Goal: Task Accomplishment & Management: Manage account settings

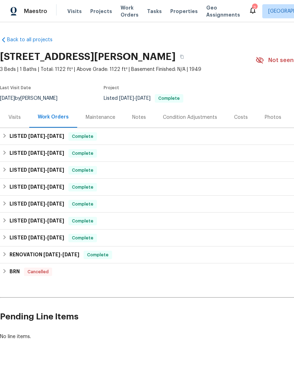
click at [173, 13] on span "Properties" at bounding box center [183, 11] width 27 height 7
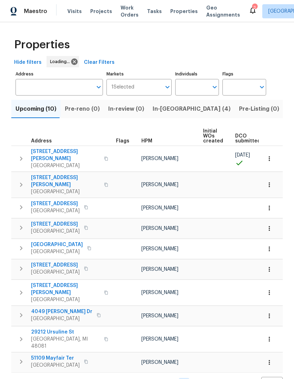
click at [165, 112] on span "In-[GEOGRAPHIC_DATA] (4)" at bounding box center [192, 109] width 78 height 10
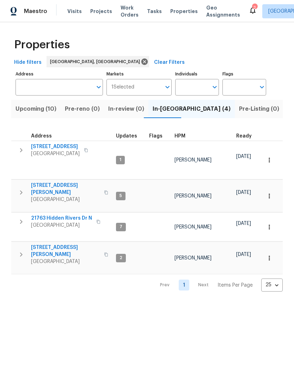
click at [55, 182] on span "[STREET_ADDRESS][PERSON_NAME]" at bounding box center [65, 189] width 69 height 14
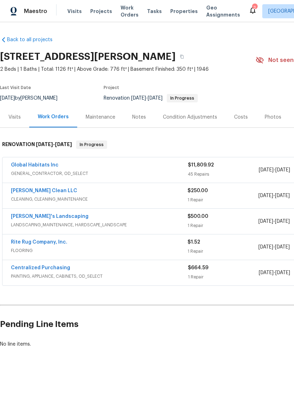
click at [36, 166] on link "Global Habitats Inc" at bounding box center [35, 165] width 48 height 5
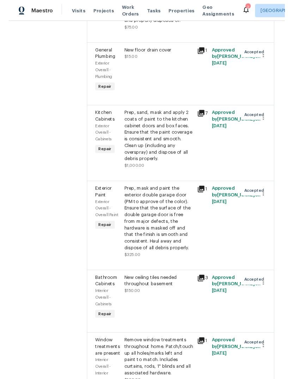
scroll to position [1002, 0]
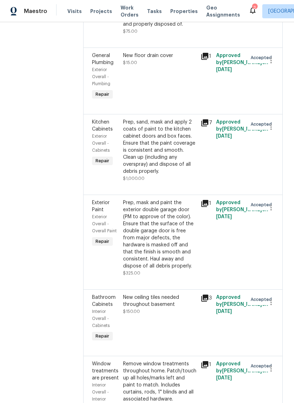
click at [156, 168] on div "Prep, sand, mask and apply 2 coats of paint to the kitchen cabinet doors and bo…" at bounding box center [159, 147] width 73 height 56
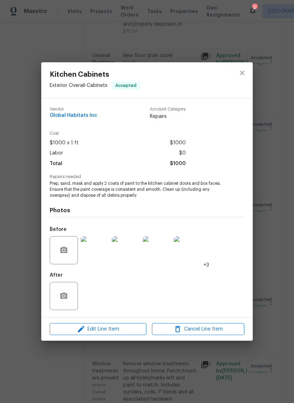
click at [128, 319] on div "Edit Line Item Cancel Line Item" at bounding box center [146, 330] width 211 height 24
click at [131, 328] on span "Edit Line Item" at bounding box center [98, 329] width 92 height 9
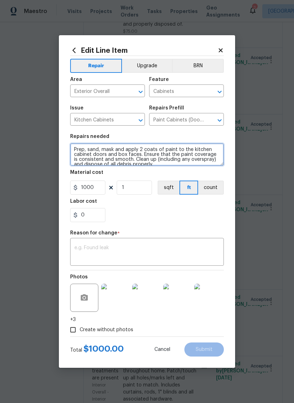
click at [119, 149] on textarea "Prep, sand, mask and apply 2 coats of paint to the kitchen cabinet doors and bo…" at bounding box center [147, 154] width 154 height 23
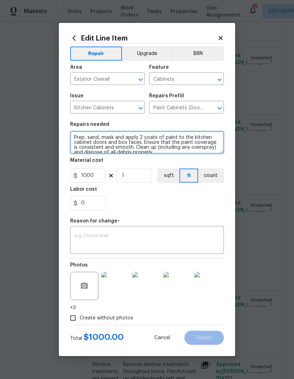
click at [112, 137] on textarea "Prep, sand, mask and apply 2 coats of paint to the kitchen cabinet doors and bo…" at bounding box center [147, 142] width 154 height 23
click at [119, 141] on textarea "Prep, sand, mask and apply 2 coats of paint to the kitchen cabinet doors and bo…" at bounding box center [147, 142] width 154 height 23
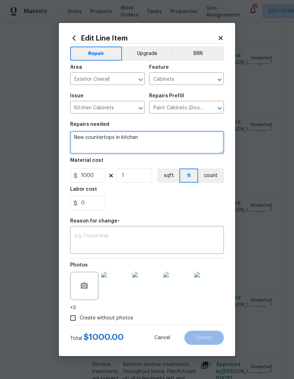
type textarea "New countertops in kitchen"
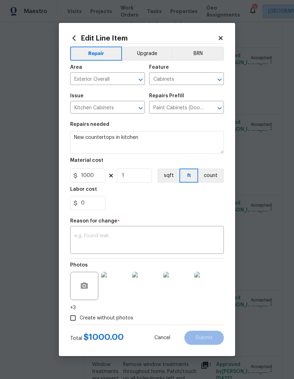
click at [182, 213] on section "Repairs needed New countertops in kitchen Material cost 1000 1 sqft ft count La…" at bounding box center [147, 166] width 154 height 97
click at [172, 240] on textarea at bounding box center [146, 240] width 145 height 15
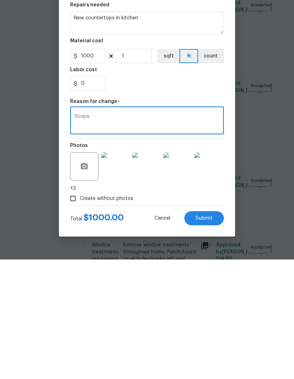
type textarea "Scope"
click at [212, 330] on button "Submit" at bounding box center [203, 337] width 39 height 14
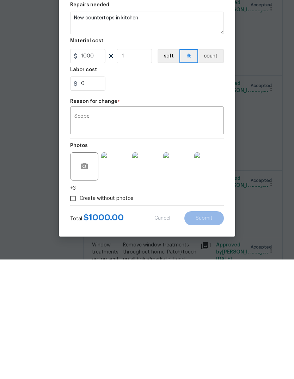
scroll to position [26, 0]
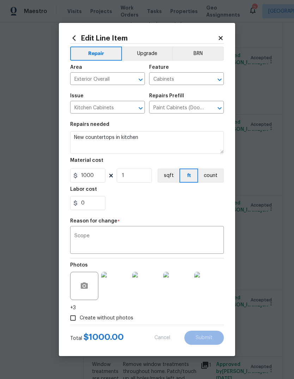
type textarea "Prep, sand, mask and apply 2 coats of paint to the kitchen cabinet doors and bo…"
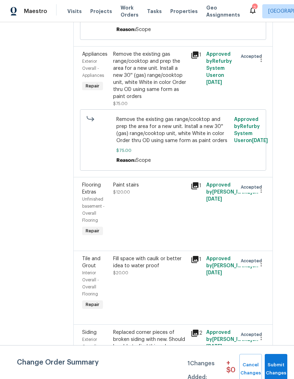
scroll to position [636, 10]
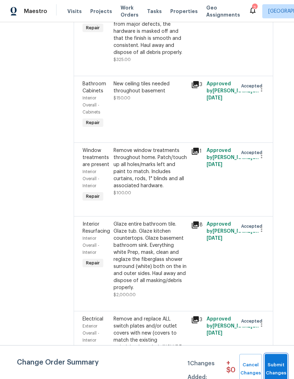
click at [281, 361] on span "Submit Changes" at bounding box center [275, 369] width 15 height 16
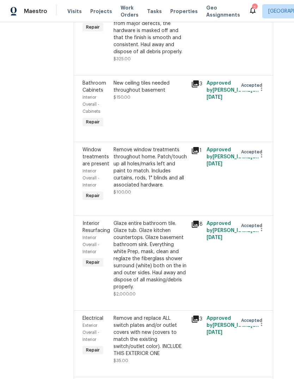
scroll to position [1253, 0]
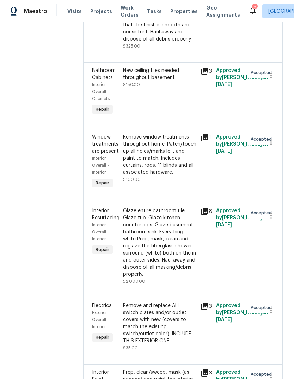
click at [248, 10] on icon at bounding box center [252, 10] width 8 height 8
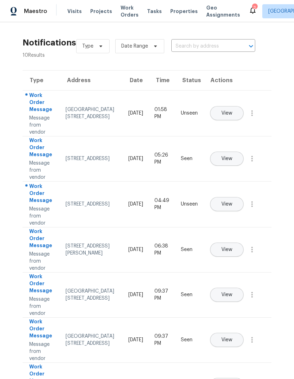
click at [243, 199] on button "View" at bounding box center [226, 204] width 33 height 14
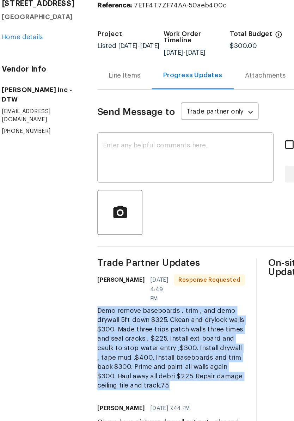
click at [93, 103] on div "Line Items" at bounding box center [104, 106] width 24 height 7
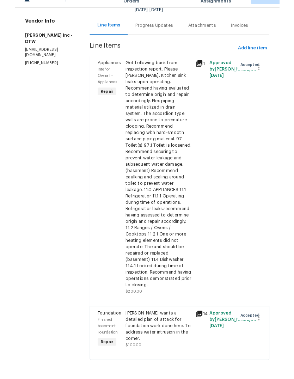
scroll to position [64, 0]
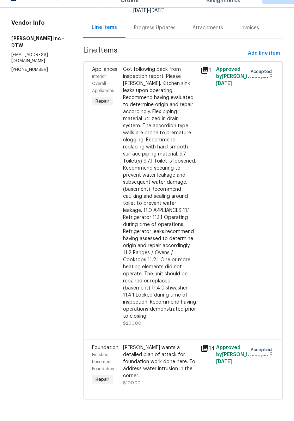
click at [162, 358] on div "Kim wants a detailed plan of attack for foundation work done here. To address w…" at bounding box center [159, 375] width 73 height 35
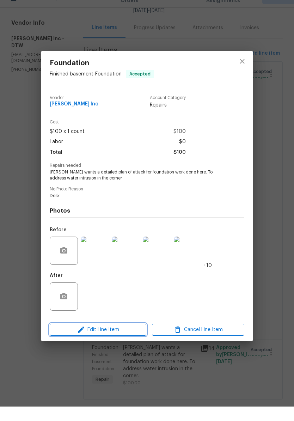
click at [128, 340] on span "Edit Line Item" at bounding box center [98, 344] width 92 height 9
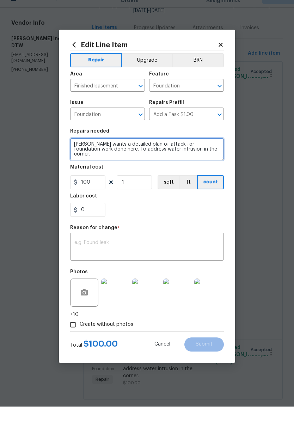
click at [141, 152] on textarea "Kim wants a detailed plan of attack for foundation work done here. To address w…" at bounding box center [147, 163] width 154 height 23
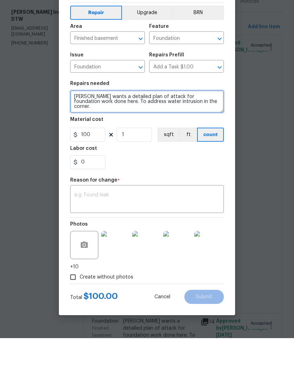
click at [204, 131] on textarea "Kim wants a detailed plan of attack for foundation work done here. To address w…" at bounding box center [147, 142] width 154 height 23
click at [110, 131] on textarea "Kim wants a detailed plan of attack for foundation work done here. To address w…" at bounding box center [147, 142] width 154 height 23
paste textarea "Demo remove baseboards , trim , and demo drywall 5ft down $325. Ckean and drylo…"
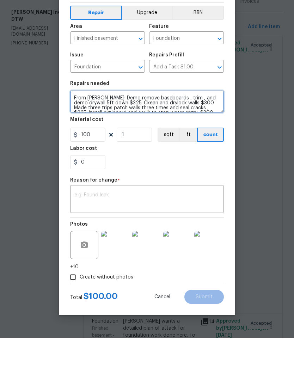
scroll to position [20, 0]
click at [210, 131] on textarea "Kim wants a detailed plan of attack for foundation work done here. To address w…" at bounding box center [147, 142] width 154 height 23
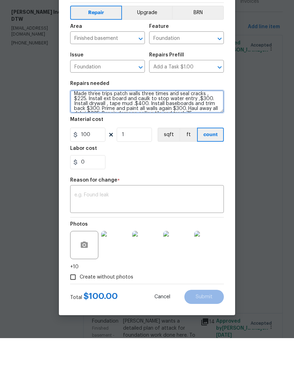
scroll to position [34, 0]
click at [207, 131] on textarea "Kim wants a detailed plan of attack for foundation work done here. To address w…" at bounding box center [147, 142] width 154 height 23
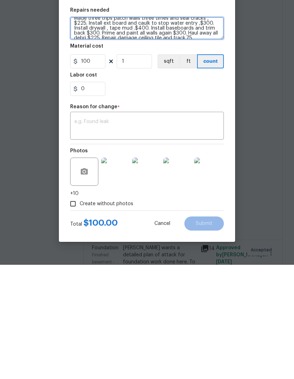
type textarea "Kim wants a detailed plan of attack for foundation work done here. To address w…"
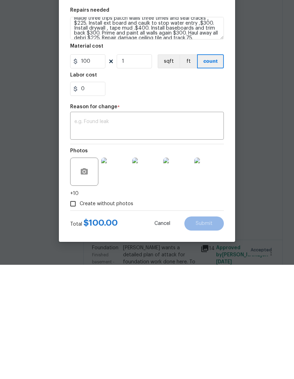
click at [118, 272] on img at bounding box center [115, 286] width 28 height 28
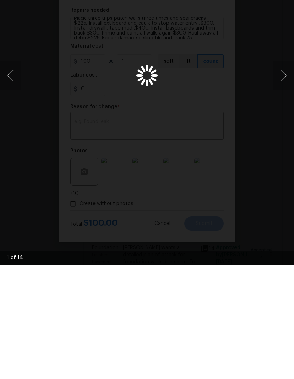
scroll to position [26, 0]
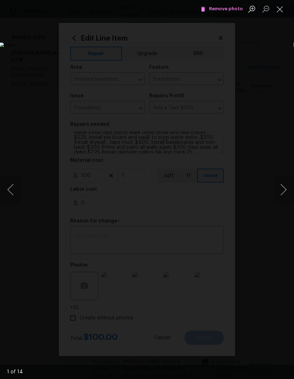
click at [284, 186] on button "Next image" at bounding box center [283, 189] width 21 height 28
click at [285, 183] on button "Next image" at bounding box center [283, 189] width 21 height 28
click at [282, 183] on button "Next image" at bounding box center [283, 189] width 21 height 28
click at [283, 182] on button "Next image" at bounding box center [283, 189] width 21 height 28
click at [284, 183] on button "Next image" at bounding box center [283, 189] width 21 height 28
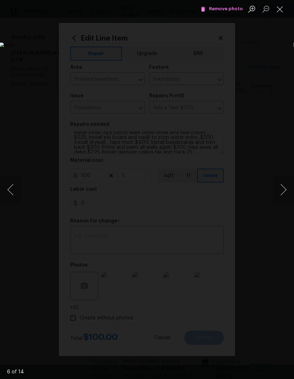
click at [284, 186] on button "Next image" at bounding box center [283, 189] width 21 height 28
click at [283, 184] on button "Next image" at bounding box center [283, 189] width 21 height 28
click at [284, 184] on button "Next image" at bounding box center [283, 189] width 21 height 28
click at [286, 183] on button "Next image" at bounding box center [283, 189] width 21 height 28
click at [284, 185] on button "Next image" at bounding box center [283, 189] width 21 height 28
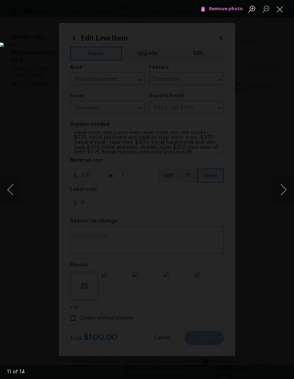
click at [283, 186] on button "Next image" at bounding box center [283, 189] width 21 height 28
click at [281, 187] on button "Next image" at bounding box center [283, 189] width 21 height 28
click at [284, 185] on button "Next image" at bounding box center [283, 189] width 21 height 28
click at [284, 187] on button "Next image" at bounding box center [283, 189] width 21 height 28
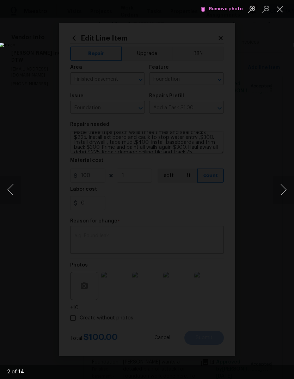
click at [280, 188] on button "Next image" at bounding box center [283, 189] width 21 height 28
click at [280, 9] on button "Close lightbox" at bounding box center [280, 9] width 14 height 12
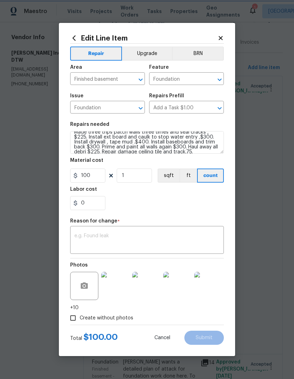
scroll to position [35, 0]
click at [90, 177] on input "100" at bounding box center [87, 175] width 35 height 14
click at [91, 176] on input "100" at bounding box center [87, 175] width 35 height 14
click at [91, 175] on input "100" at bounding box center [87, 175] width 35 height 14
click at [91, 173] on input "100" at bounding box center [87, 175] width 35 height 14
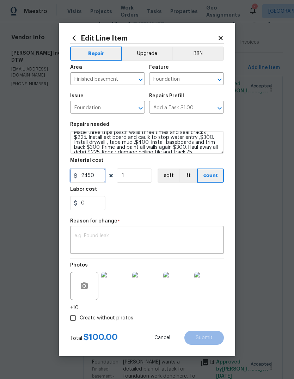
type input "2450"
click at [193, 188] on div "Labor cost" at bounding box center [147, 191] width 154 height 9
click at [166, 245] on textarea at bounding box center [146, 240] width 145 height 15
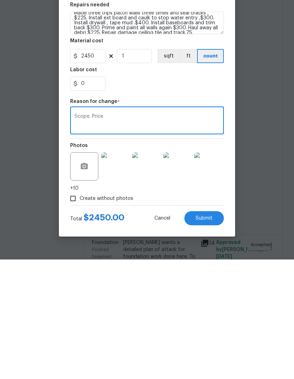
type textarea "Scope. Price"
click at [206, 330] on button "Submit" at bounding box center [203, 337] width 39 height 14
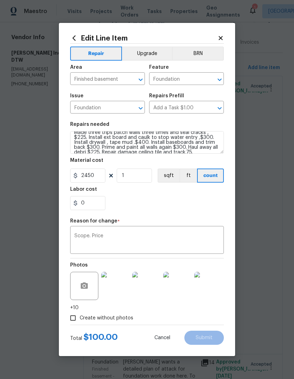
type textarea "Kim wants a detailed plan of attack for foundation work done here. To address w…"
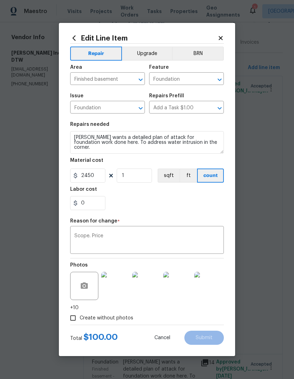
type input "100"
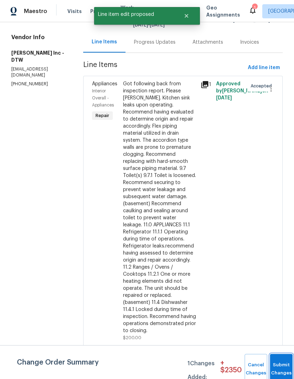
click at [278, 366] on button "Submit Changes" at bounding box center [281, 369] width 23 height 30
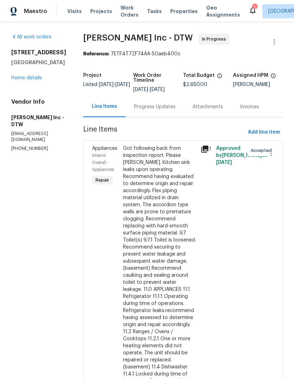
click at [248, 13] on icon at bounding box center [252, 10] width 8 height 8
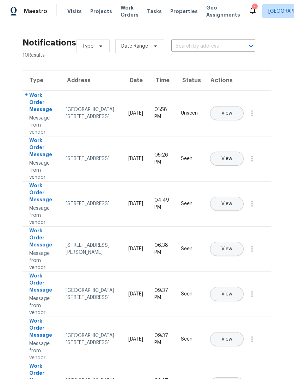
click at [237, 106] on button "View" at bounding box center [226, 113] width 33 height 14
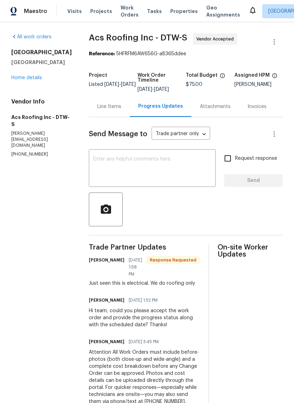
click at [248, 15] on div at bounding box center [252, 11] width 8 height 11
click at [248, 14] on icon at bounding box center [252, 10] width 8 height 8
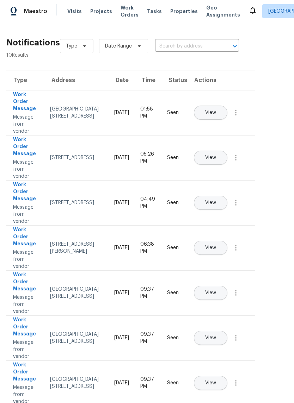
scroll to position [0, 17]
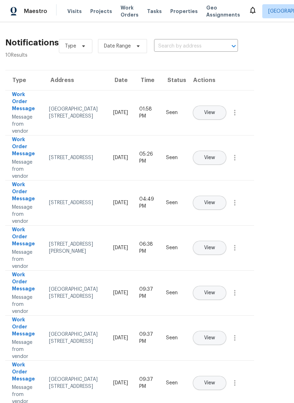
click at [170, 13] on span "Properties" at bounding box center [183, 11] width 27 height 7
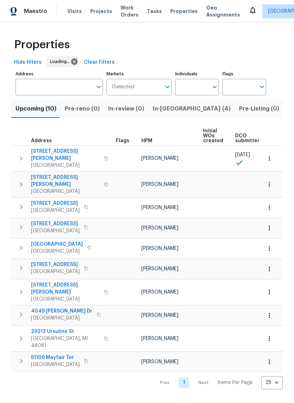
click at [170, 102] on button "In-reno (4)" at bounding box center [191, 109] width 86 height 18
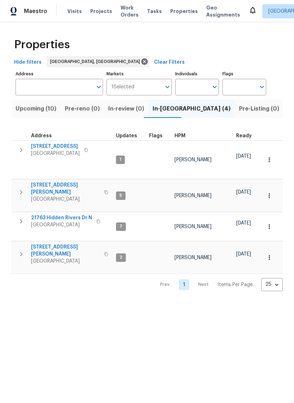
click at [32, 110] on span "Upcoming (10)" at bounding box center [35, 109] width 41 height 10
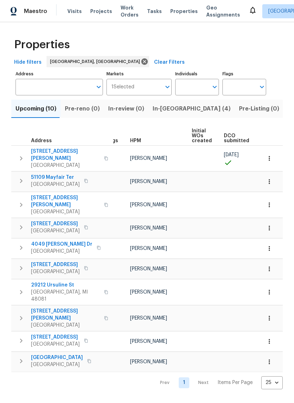
scroll to position [0, 11]
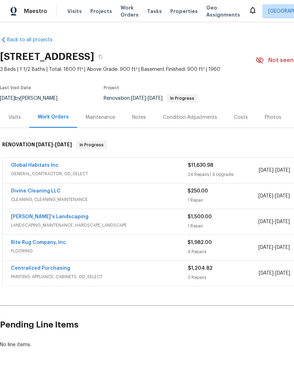
click at [136, 120] on div "Notes" at bounding box center [139, 117] width 14 height 7
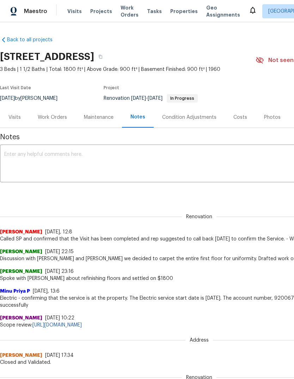
click at [118, 175] on textarea at bounding box center [199, 164] width 390 height 25
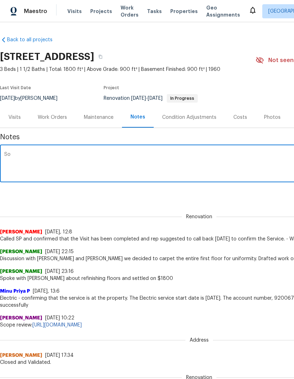
type textarea "S"
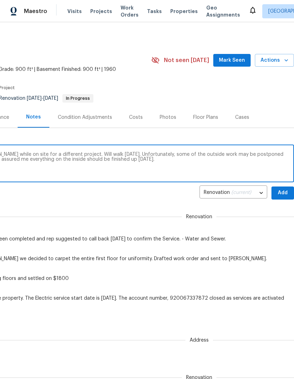
scroll to position [0, 104]
type textarea "Spoke with [PERSON_NAME] about [PERSON_NAME] while on site for a different proj…"
click at [283, 196] on span "Add" at bounding box center [282, 192] width 11 height 9
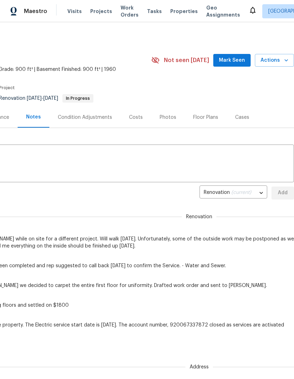
click at [235, 63] on span "Mark Seen" at bounding box center [232, 60] width 26 height 9
click at [175, 14] on span "Properties" at bounding box center [183, 11] width 27 height 7
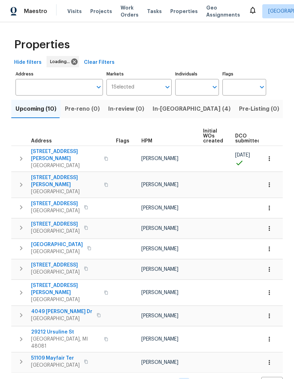
click at [162, 107] on span "In-[GEOGRAPHIC_DATA] (4)" at bounding box center [192, 109] width 78 height 10
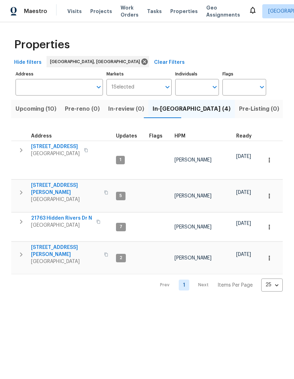
click at [62, 182] on span "[STREET_ADDRESS][PERSON_NAME]" at bounding box center [65, 189] width 69 height 14
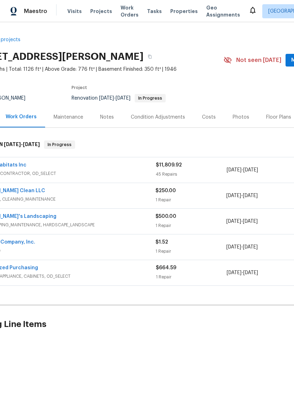
scroll to position [0, 42]
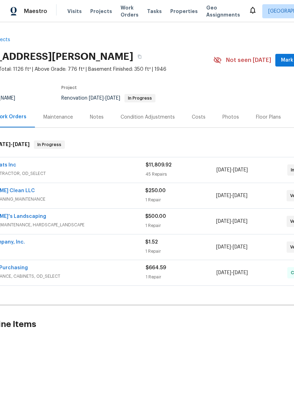
click at [279, 57] on button "Mark Seen" at bounding box center [293, 60] width 37 height 13
click at [175, 14] on span "Properties" at bounding box center [183, 11] width 27 height 7
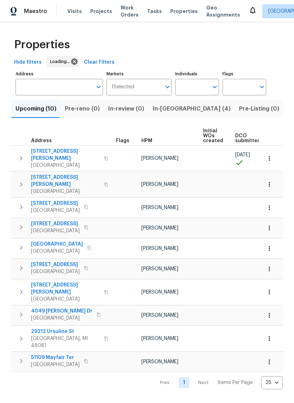
click at [163, 108] on span "In-[GEOGRAPHIC_DATA] (4)" at bounding box center [192, 109] width 78 height 10
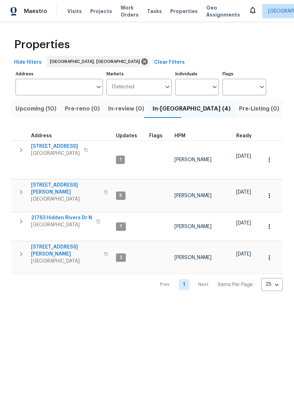
click at [71, 214] on span "21763 Hidden Rivers Dr N" at bounding box center [61, 217] width 61 height 7
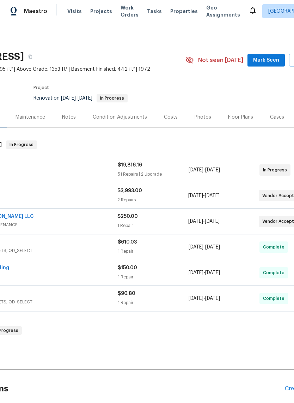
scroll to position [0, 70]
click at [269, 61] on span "Mark Seen" at bounding box center [266, 60] width 26 height 9
click at [70, 119] on div "Notes" at bounding box center [69, 117] width 14 height 7
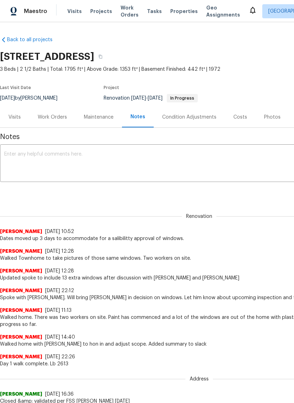
click at [174, 19] on div "Maestro Visits Projects Work Orders Tasks Properties Geo Assignments [GEOGRAPHI…" at bounding box center [147, 11] width 294 height 22
click at [173, 12] on span "Properties" at bounding box center [183, 11] width 27 height 7
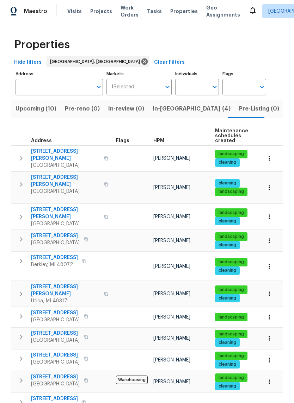
click at [170, 14] on span "Properties" at bounding box center [183, 11] width 27 height 7
click at [176, 8] on span "Properties" at bounding box center [183, 11] width 27 height 7
click at [168, 106] on span "In-[GEOGRAPHIC_DATA] (4)" at bounding box center [192, 109] width 78 height 10
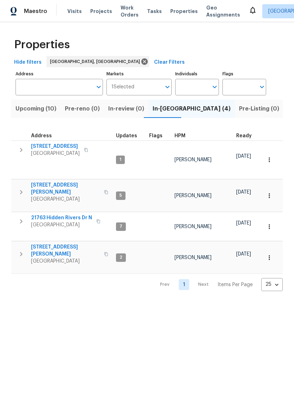
click at [64, 244] on span "[STREET_ADDRESS][PERSON_NAME]" at bounding box center [65, 251] width 69 height 14
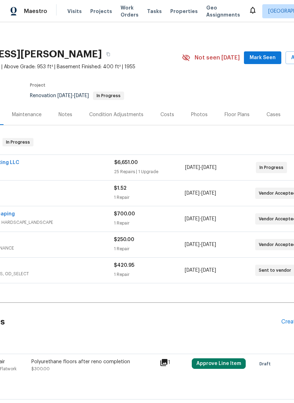
scroll to position [3, 74]
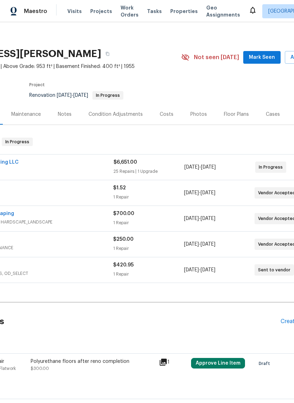
click at [264, 58] on span "Mark Seen" at bounding box center [262, 57] width 26 height 9
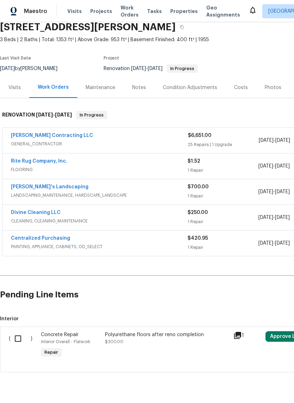
scroll to position [0, 0]
click at [133, 89] on div "Notes" at bounding box center [139, 87] width 14 height 7
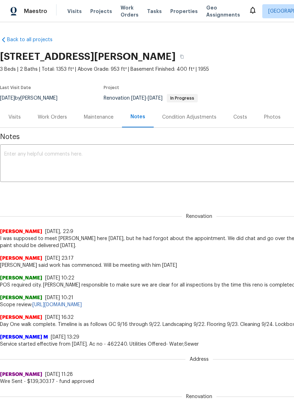
click at [148, 158] on textarea at bounding box center [199, 164] width 390 height 25
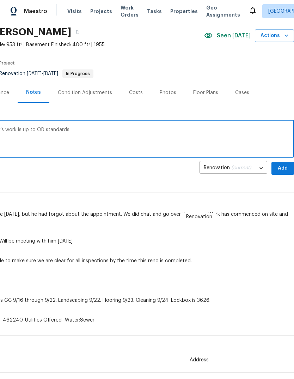
type textarea "We’ll walk [DATE] to ensure [PERSON_NAME]’s work is up to OD standards"
click at [285, 164] on span "Add" at bounding box center [282, 168] width 11 height 9
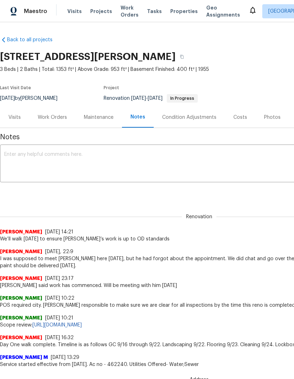
click at [161, 164] on textarea at bounding box center [199, 164] width 390 height 25
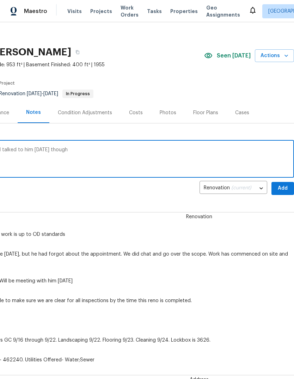
scroll to position [4, 104]
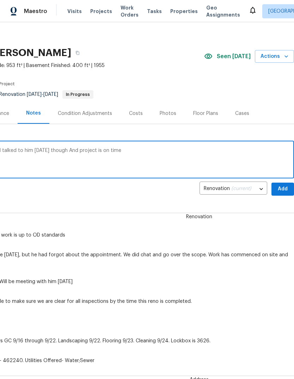
type textarea "Tony said all is going well when I talked to him today though And project is on…"
click at [284, 186] on span "Add" at bounding box center [282, 189] width 11 height 9
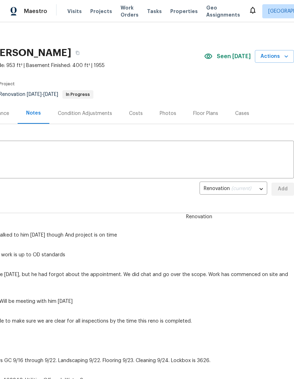
click at [175, 14] on span "Properties" at bounding box center [183, 11] width 27 height 7
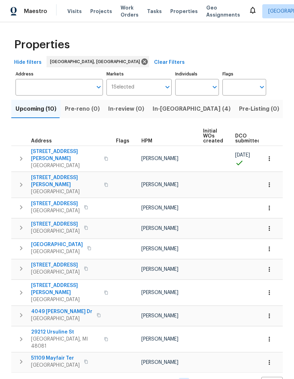
click at [171, 109] on span "In-[GEOGRAPHIC_DATA] (4)" at bounding box center [192, 109] width 78 height 10
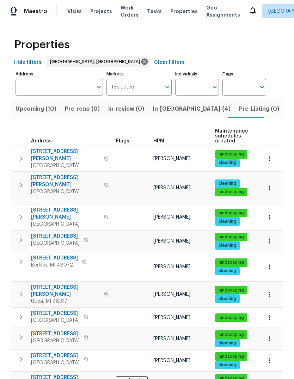
click at [71, 19] on div "Maestro Visits Projects Work Orders Tasks Properties Geo Assignments Detroit, M…" at bounding box center [147, 11] width 294 height 22
click at [74, 13] on span "Visits" at bounding box center [74, 11] width 14 height 7
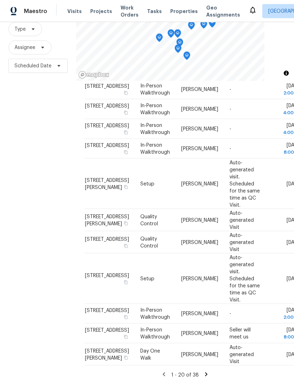
scroll to position [26, 0]
click at [0, 0] on icon at bounding box center [0, 0] width 0 height 0
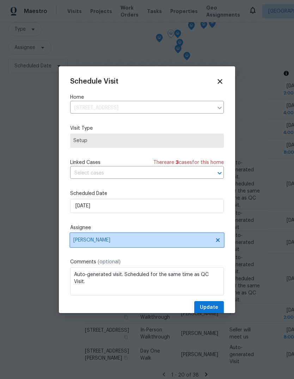
click at [135, 243] on span "[PERSON_NAME]" at bounding box center [142, 240] width 138 height 6
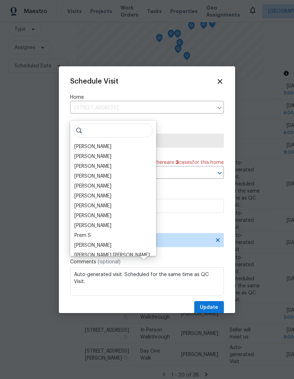
click at [92, 143] on div "[PERSON_NAME]" at bounding box center [92, 146] width 37 height 7
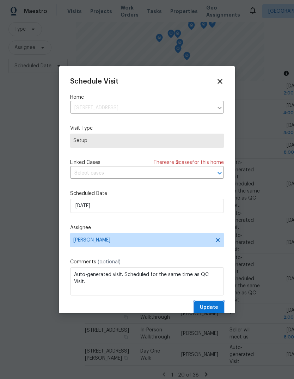
click at [220, 304] on button "Update" at bounding box center [209, 307] width 30 height 13
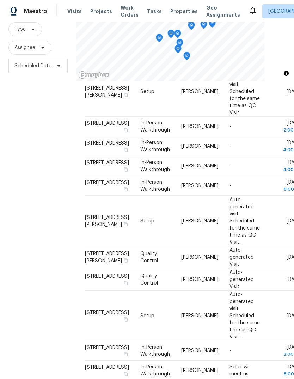
scroll to position [200, 0]
click at [123, 153] on button "button" at bounding box center [126, 150] width 6 height 6
click at [124, 152] on icon "button" at bounding box center [126, 150] width 4 height 4
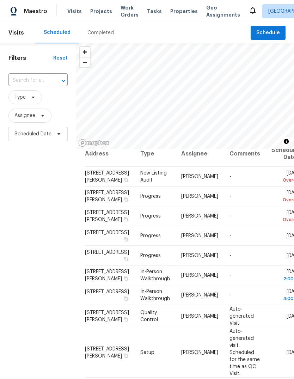
scroll to position [0, 0]
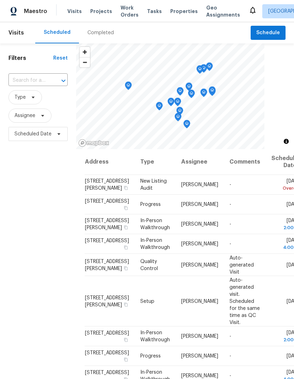
click at [170, 13] on span "Properties" at bounding box center [183, 11] width 27 height 7
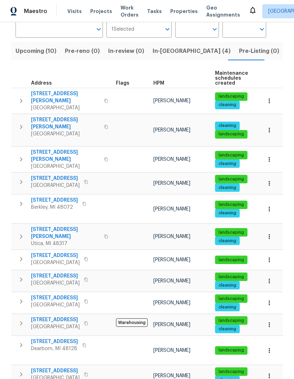
scroll to position [57, 0]
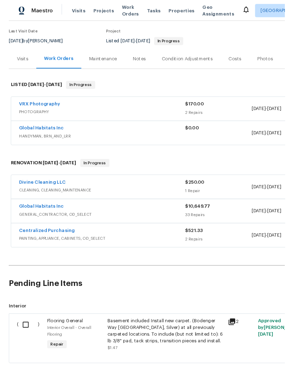
scroll to position [56, 0]
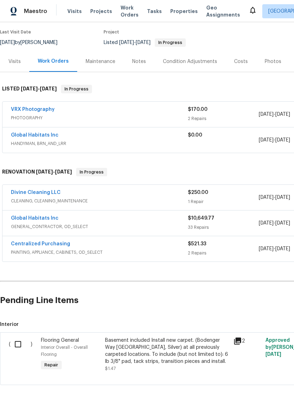
click at [42, 136] on link "Global Habitats Inc" at bounding box center [35, 135] width 48 height 5
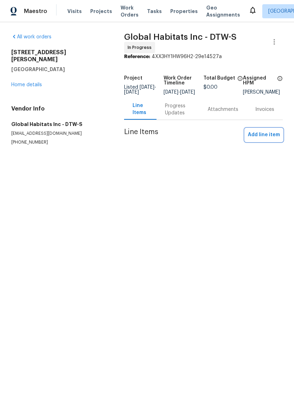
click at [263, 139] on span "Add line item" at bounding box center [264, 135] width 32 height 9
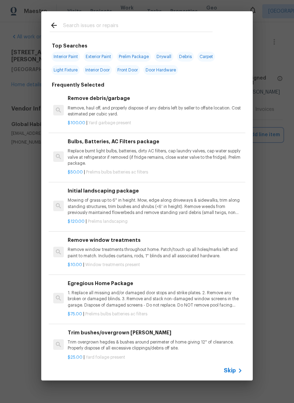
click at [127, 10] on div "Top Searches Interior Paint Exterior Paint Prelim Package Drywall Debris Carpet…" at bounding box center [147, 196] width 294 height 392
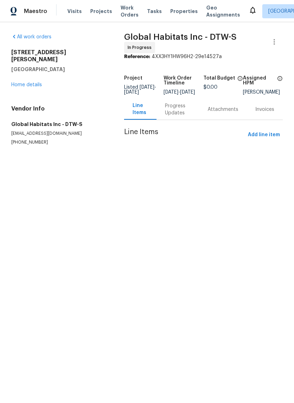
click at [115, 24] on div "All work orders [STREET_ADDRESS][PERSON_NAME] Home details Vendor Info Global H…" at bounding box center [147, 97] width 294 height 151
click at [262, 136] on span "Add line item" at bounding box center [264, 135] width 32 height 9
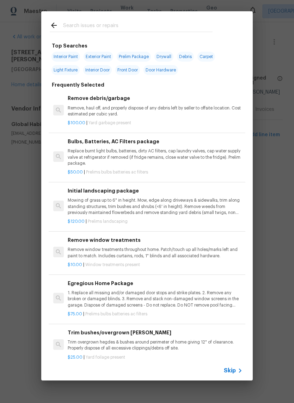
click at [132, 18] on div at bounding box center [131, 25] width 180 height 28
click at [95, 28] on input "text" at bounding box center [137, 26] width 149 height 11
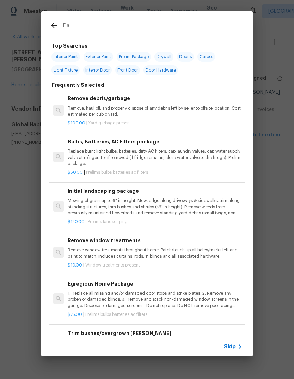
type input "Flat"
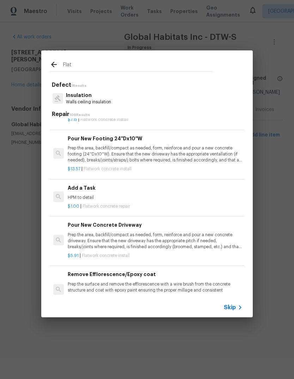
scroll to position [40, 0]
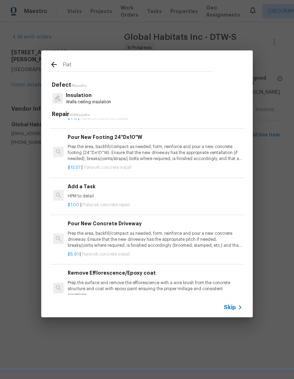
click at [110, 196] on p "HPM to detail" at bounding box center [155, 196] width 175 height 6
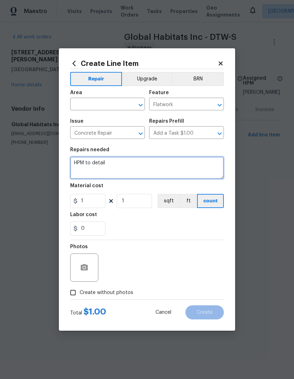
click at [104, 167] on textarea "HPM to detail" at bounding box center [147, 167] width 154 height 23
click at [100, 164] on textarea "HPM to detail" at bounding box center [147, 167] width 154 height 23
click at [97, 166] on textarea "HPM to detail" at bounding box center [147, 167] width 154 height 23
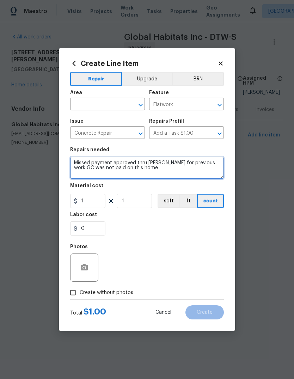
type textarea "Missed payment approved thru [PERSON_NAME] for previous work GC was not paid on…"
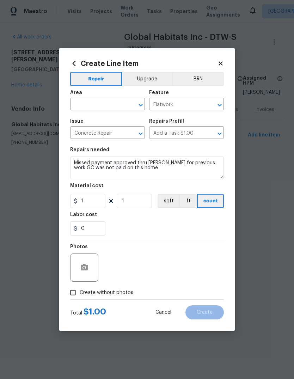
click at [147, 220] on div "Labor cost" at bounding box center [147, 216] width 154 height 9
click at [89, 204] on input "1" at bounding box center [87, 201] width 35 height 14
type input "2050"
click at [162, 229] on div "0" at bounding box center [147, 228] width 154 height 14
click at [118, 293] on span "Create without photos" at bounding box center [107, 292] width 54 height 7
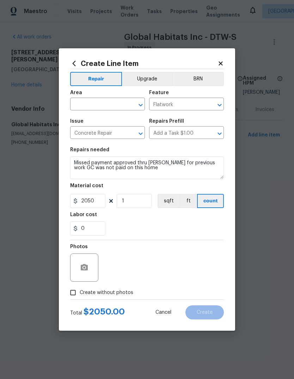
click at [80, 293] on input "Create without photos" at bounding box center [72, 292] width 13 height 13
checkbox input "true"
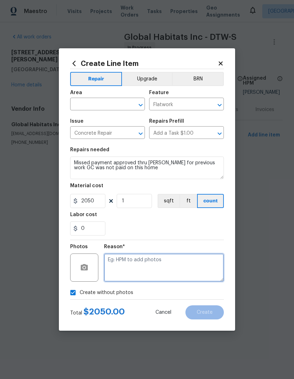
click at [153, 262] on textarea at bounding box center [164, 267] width 120 height 28
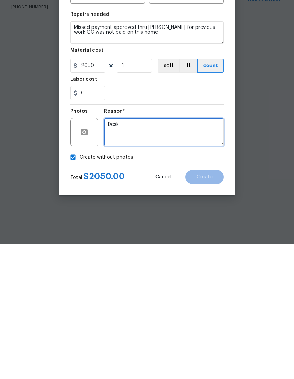
type textarea "Desk"
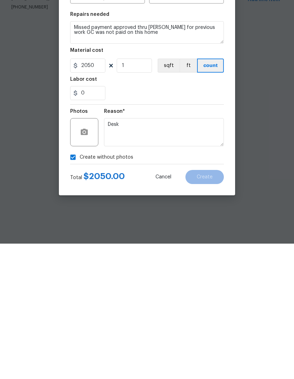
click at [155, 286] on div "Create without photos" at bounding box center [147, 292] width 154 height 13
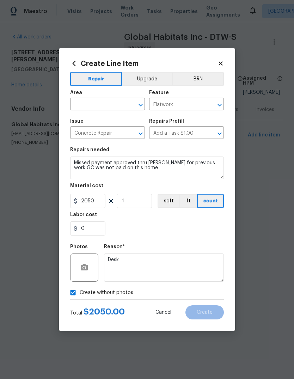
click at [116, 104] on input "text" at bounding box center [97, 104] width 55 height 11
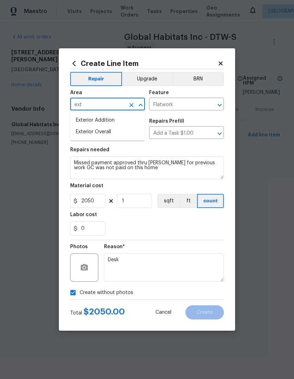
click at [104, 135] on li "Exterior Overall" at bounding box center [107, 132] width 75 height 12
type input "Exterior Overall"
click at [148, 225] on div "0" at bounding box center [147, 228] width 154 height 14
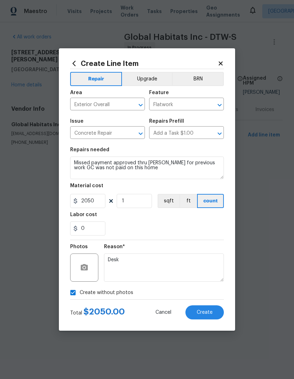
click at [207, 311] on span "Create" at bounding box center [205, 312] width 16 height 5
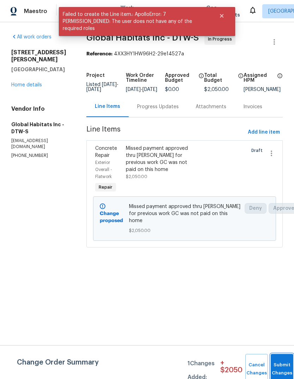
click at [281, 357] on button "Submit Changes" at bounding box center [281, 369] width 23 height 30
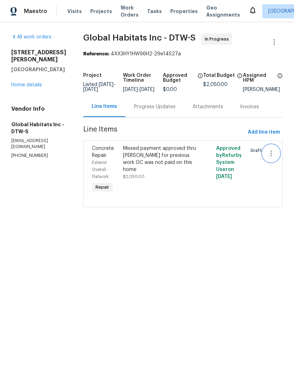
click at [272, 157] on icon "button" at bounding box center [271, 153] width 8 height 8
click at [207, 241] on div at bounding box center [147, 189] width 294 height 379
click at [149, 117] on div "Progress Updates" at bounding box center [154, 106] width 58 height 21
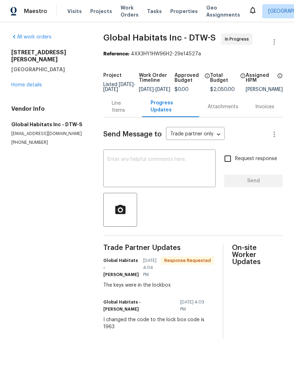
click at [154, 179] on textarea at bounding box center [159, 169] width 104 height 25
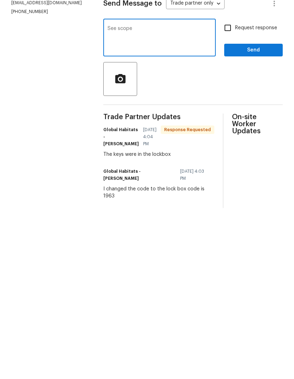
type textarea "See scope"
click at [256, 151] on label "Request response" at bounding box center [248, 158] width 57 height 15
click at [235, 151] on input "Request response" at bounding box center [227, 158] width 15 height 15
checkbox input "true"
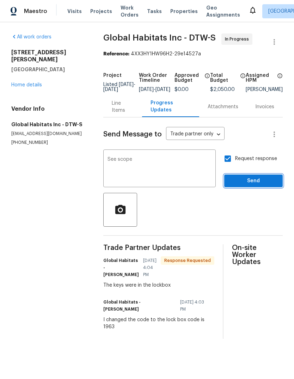
click at [251, 185] on span "Send" at bounding box center [253, 180] width 47 height 9
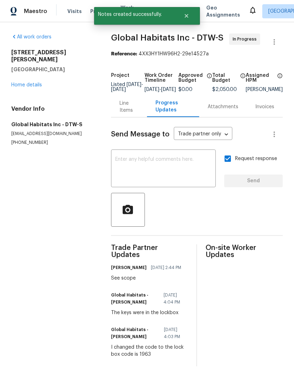
click at [34, 82] on link "Home details" at bounding box center [26, 84] width 31 height 5
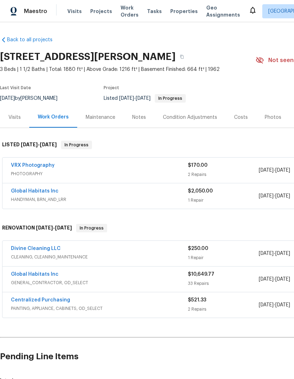
click at [120, 8] on span "Work Orders" at bounding box center [129, 11] width 18 height 14
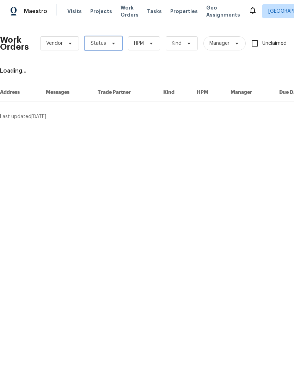
click at [113, 41] on icon at bounding box center [114, 44] width 6 height 6
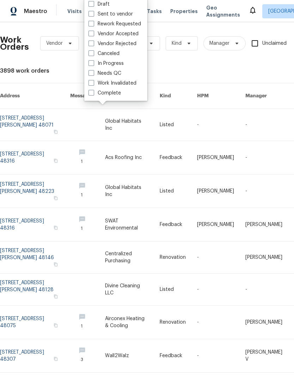
click at [112, 75] on label "Needs QC" at bounding box center [104, 73] width 33 height 7
click at [93, 74] on input "Needs QC" at bounding box center [90, 72] width 5 height 5
checkbox input "true"
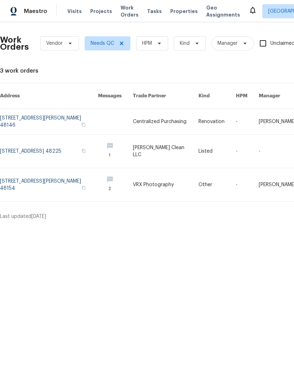
click at [54, 142] on link at bounding box center [49, 151] width 98 height 33
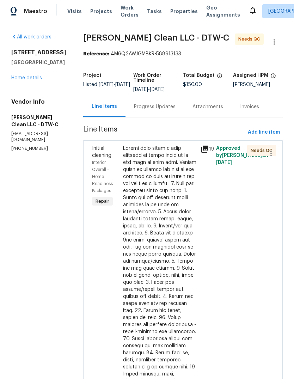
click at [204, 148] on icon at bounding box center [204, 148] width 7 height 7
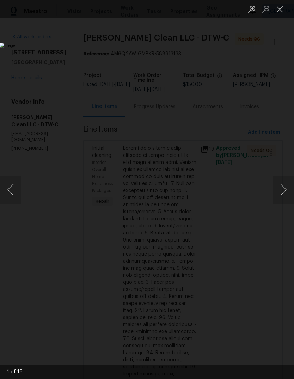
click at [284, 189] on button "Next image" at bounding box center [283, 189] width 21 height 28
click at [282, 188] on button "Next image" at bounding box center [283, 189] width 21 height 28
click at [283, 188] on button "Next image" at bounding box center [283, 189] width 21 height 28
click at [283, 186] on button "Next image" at bounding box center [283, 189] width 21 height 28
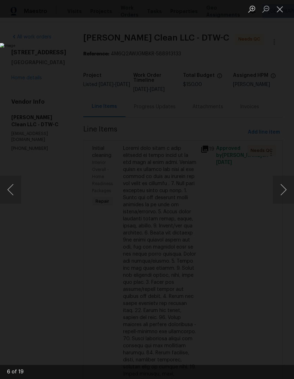
click at [282, 182] on button "Next image" at bounding box center [283, 189] width 21 height 28
click at [280, 194] on button "Next image" at bounding box center [283, 189] width 21 height 28
click at [285, 193] on button "Next image" at bounding box center [283, 189] width 21 height 28
click at [283, 191] on button "Next image" at bounding box center [283, 189] width 21 height 28
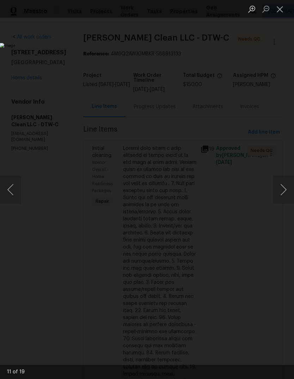
click at [284, 190] on button "Next image" at bounding box center [283, 189] width 21 height 28
click at [282, 191] on button "Next image" at bounding box center [283, 189] width 21 height 28
click at [284, 191] on button "Next image" at bounding box center [283, 189] width 21 height 28
click at [284, 189] on button "Next image" at bounding box center [283, 189] width 21 height 28
click at [282, 190] on button "Next image" at bounding box center [283, 189] width 21 height 28
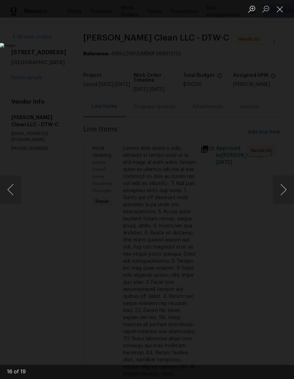
click at [283, 190] on button "Next image" at bounding box center [283, 189] width 21 height 28
click at [279, 9] on button "Close lightbox" at bounding box center [280, 9] width 14 height 12
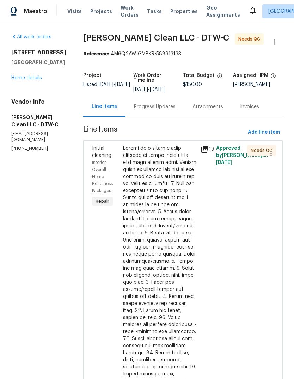
click at [156, 189] on div at bounding box center [159, 331] width 73 height 373
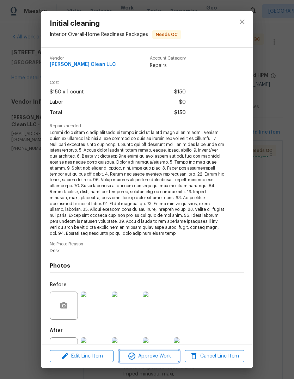
click at [157, 353] on span "Approve Work" at bounding box center [148, 355] width 55 height 9
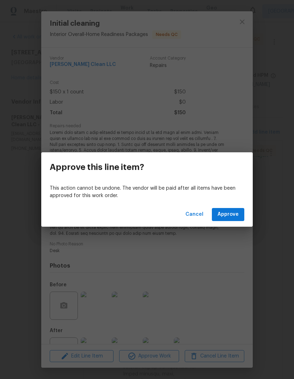
click at [227, 208] on button "Approve" at bounding box center [228, 214] width 32 height 13
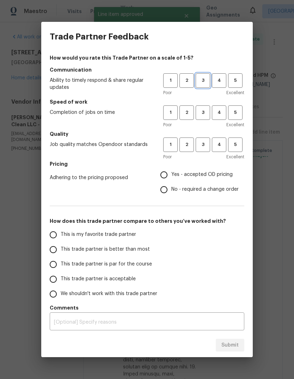
click at [205, 82] on span "3" at bounding box center [202, 80] width 13 height 8
click at [204, 114] on span "3" at bounding box center [202, 112] width 13 height 8
click at [204, 145] on span "3" at bounding box center [202, 145] width 13 height 8
click at [201, 172] on span "Yes - accepted OD pricing" at bounding box center [201, 174] width 61 height 7
click at [171, 172] on input "Yes - accepted OD pricing" at bounding box center [163, 174] width 15 height 15
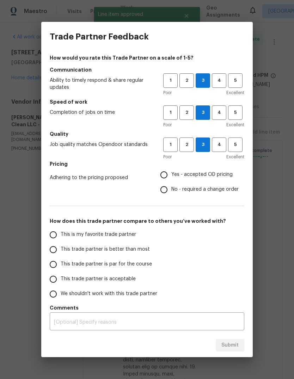
radio input "true"
click at [116, 264] on span "This trade partner is par for the course" at bounding box center [106, 263] width 91 height 7
click at [61, 264] on input "This trade partner is par for the course" at bounding box center [53, 264] width 15 height 15
click at [226, 339] on button "Submit" at bounding box center [230, 344] width 29 height 13
radio input "true"
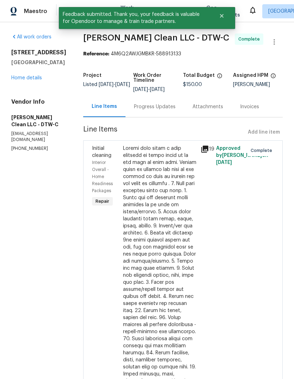
click at [37, 80] on link "Home details" at bounding box center [26, 77] width 31 height 5
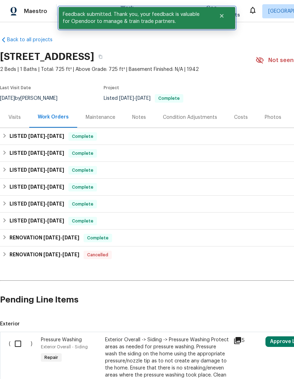
click at [221, 15] on icon "Close" at bounding box center [222, 16] width 4 height 4
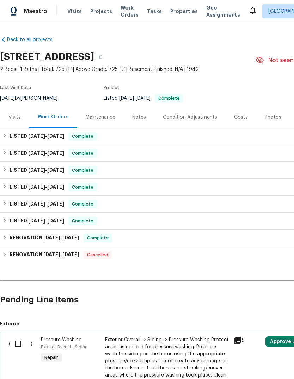
click at [124, 12] on span "Work Orders" at bounding box center [129, 11] width 18 height 14
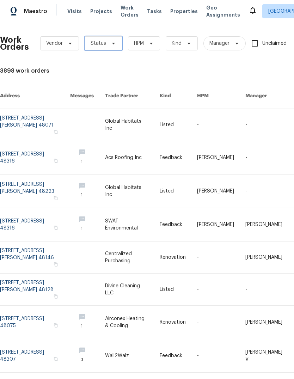
click at [108, 44] on span at bounding box center [112, 44] width 8 height 6
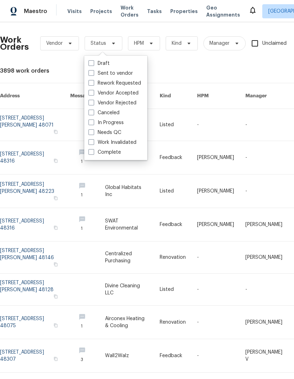
click at [113, 133] on label "Needs QC" at bounding box center [104, 132] width 33 height 7
click at [93, 133] on input "Needs QC" at bounding box center [90, 131] width 5 height 5
checkbox input "true"
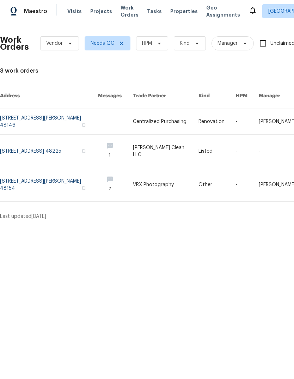
click at [62, 110] on link at bounding box center [49, 121] width 98 height 25
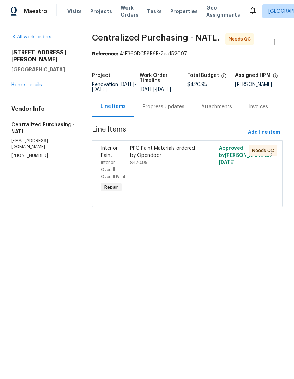
click at [168, 159] on div "PPG Paint Materials ordered by Opendoor" at bounding box center [165, 152] width 70 height 14
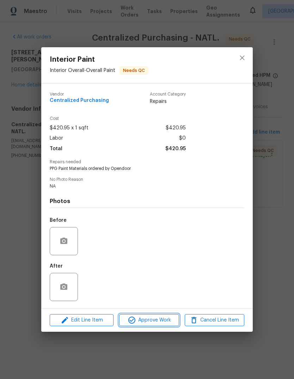
click at [163, 317] on span "Approve Work" at bounding box center [148, 320] width 55 height 9
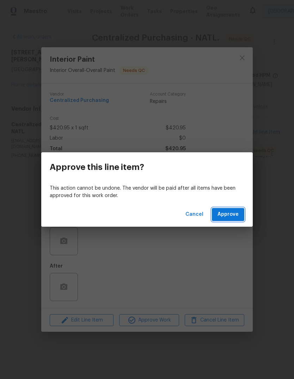
click at [228, 212] on span "Approve" at bounding box center [227, 214] width 21 height 9
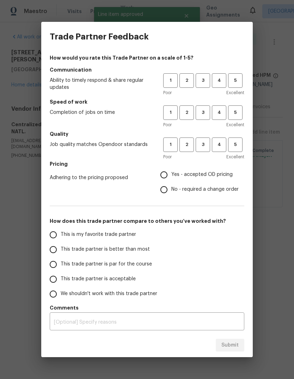
click at [205, 82] on span "3" at bounding box center [202, 80] width 13 height 8
click at [205, 114] on span "3" at bounding box center [202, 112] width 13 height 8
click at [207, 145] on span "3" at bounding box center [202, 145] width 13 height 8
click at [194, 174] on span "Yes - accepted OD pricing" at bounding box center [201, 174] width 61 height 7
click at [171, 174] on input "Yes - accepted OD pricing" at bounding box center [163, 174] width 15 height 15
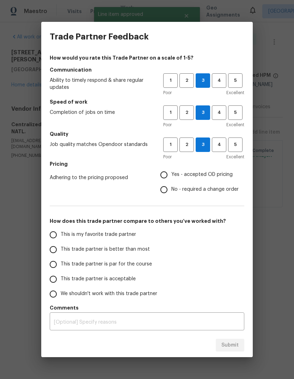
radio input "true"
click at [113, 265] on span "This trade partner is par for the course" at bounding box center [106, 263] width 91 height 7
click at [61, 265] on input "This trade partner is par for the course" at bounding box center [53, 264] width 15 height 15
click at [222, 338] on button "Submit" at bounding box center [230, 344] width 29 height 13
radio input "true"
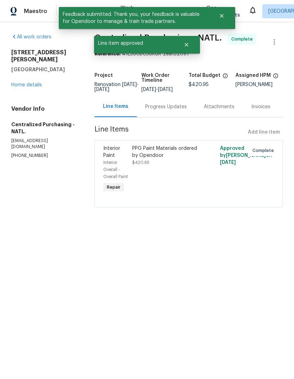
click at [176, 154] on div "PPG Paint Materials ordered by Opendoor" at bounding box center [166, 152] width 69 height 14
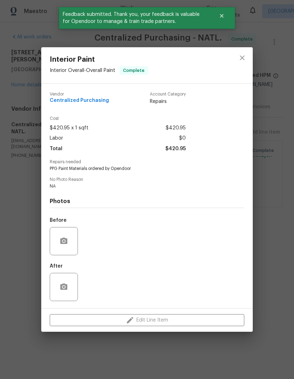
click at [244, 57] on icon "close" at bounding box center [242, 58] width 8 height 8
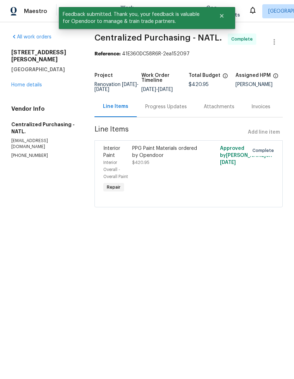
click at [33, 82] on link "Home details" at bounding box center [26, 84] width 31 height 5
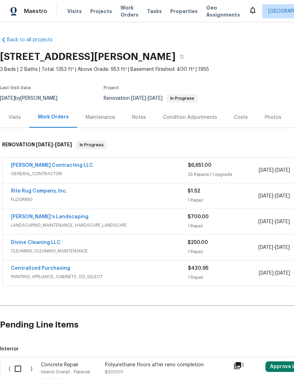
click at [48, 167] on link "[PERSON_NAME] Contracting LLC" at bounding box center [52, 165] width 82 height 5
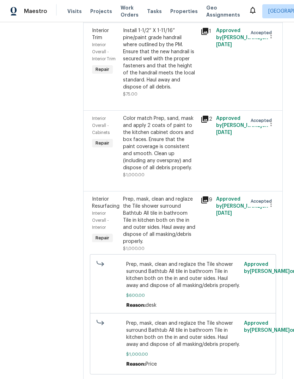
scroll to position [489, 0]
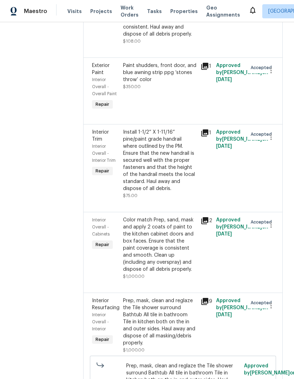
click at [179, 8] on span "Properties" at bounding box center [183, 11] width 27 height 7
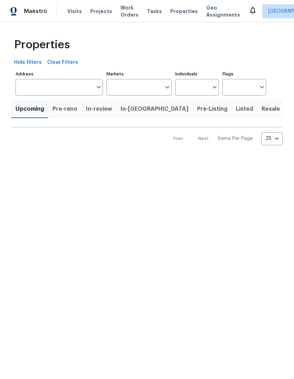
click at [179, 8] on span "Properties" at bounding box center [183, 11] width 27 height 7
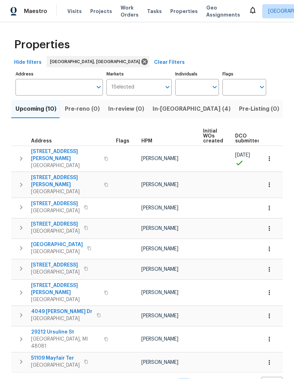
click at [175, 110] on span "In-[GEOGRAPHIC_DATA] (4)" at bounding box center [192, 109] width 78 height 10
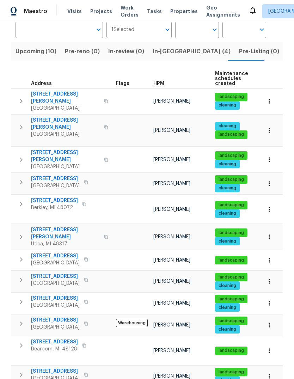
click at [161, 52] on span "In-[GEOGRAPHIC_DATA] (4)" at bounding box center [192, 51] width 78 height 10
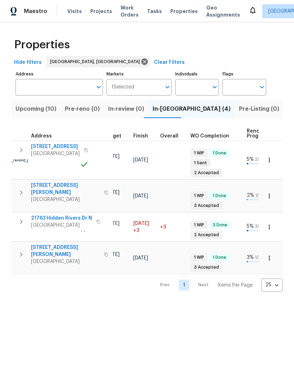
scroll to position [2, 182]
